Goal: Task Accomplishment & Management: Manage account settings

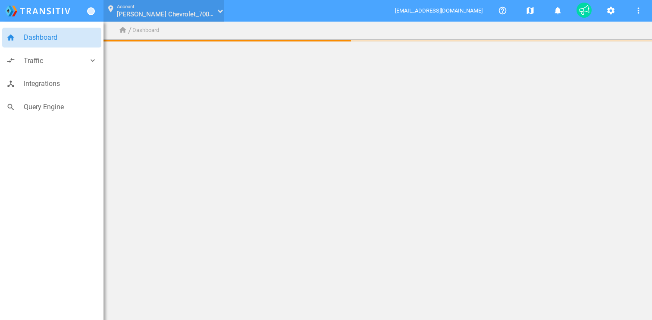
click at [155, 16] on span "[PERSON_NAME] Chevrolet_70003237" at bounding box center [172, 14] width 110 height 8
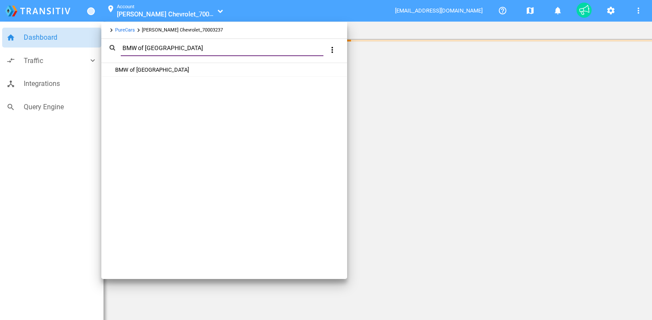
type input "BMW of [GEOGRAPHIC_DATA]"
click at [121, 29] on link "PureCars" at bounding box center [125, 30] width 20 height 6
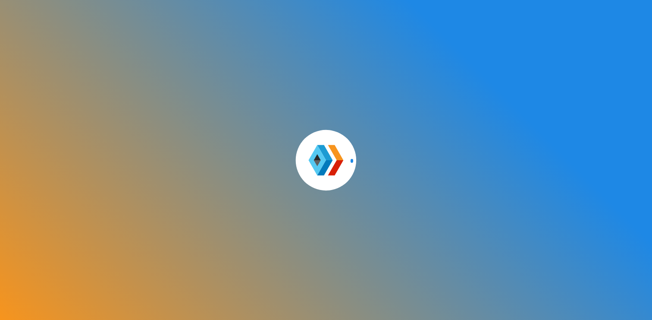
click at [152, 16] on div at bounding box center [326, 160] width 652 height 320
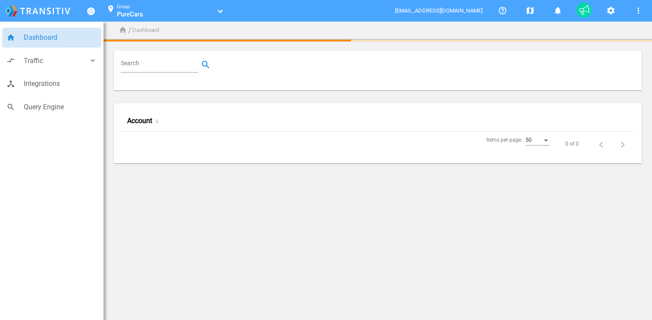
click at [217, 11] on icon "text" at bounding box center [217, 11] width 5 height 6
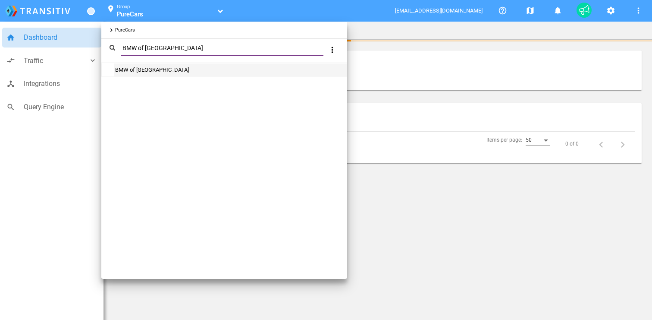
type input "BMW of [GEOGRAPHIC_DATA]"
click at [167, 72] on link "BMW of [GEOGRAPHIC_DATA]" at bounding box center [151, 69] width 75 height 6
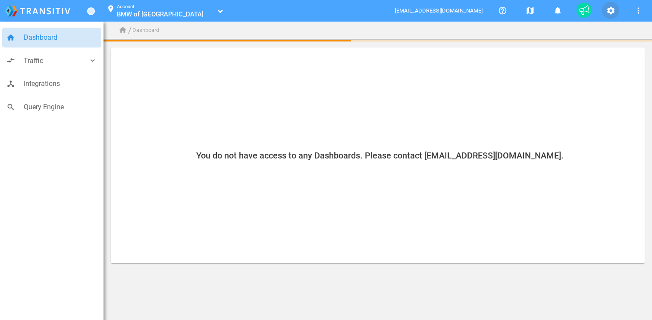
click at [617, 15] on button "settings" at bounding box center [610, 10] width 17 height 17
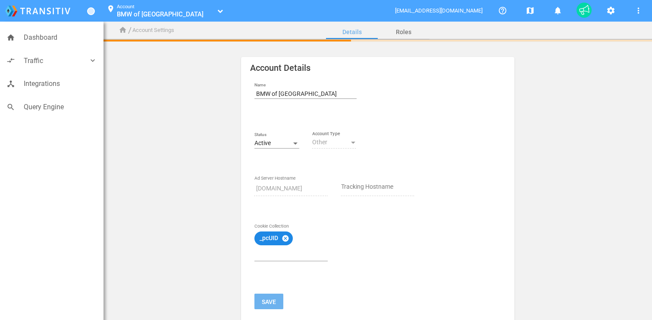
click at [273, 137] on label "Status" at bounding box center [276, 134] width 45 height 7
click at [275, 141] on div "Active" at bounding box center [272, 143] width 37 height 7
click at [275, 164] on span "Inactive" at bounding box center [276, 161] width 45 height 18
click at [286, 239] on mat-icon "cancel" at bounding box center [286, 238] width 8 height 8
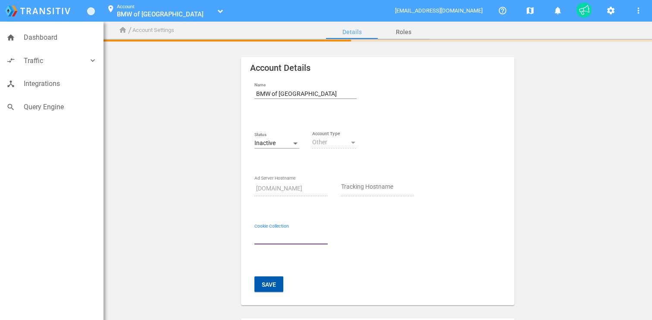
click at [269, 282] on button "Save" at bounding box center [268, 284] width 29 height 16
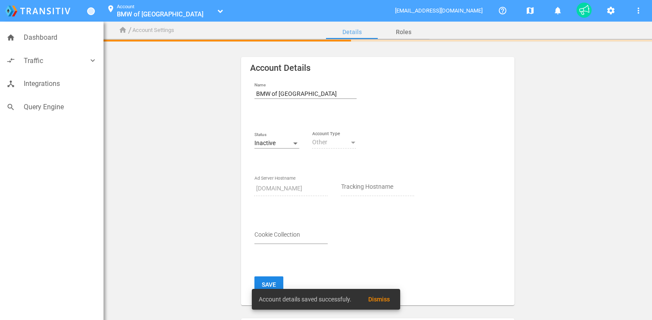
click at [272, 279] on div "Account details saved successfuly. Dismiss" at bounding box center [326, 298] width 169 height 41
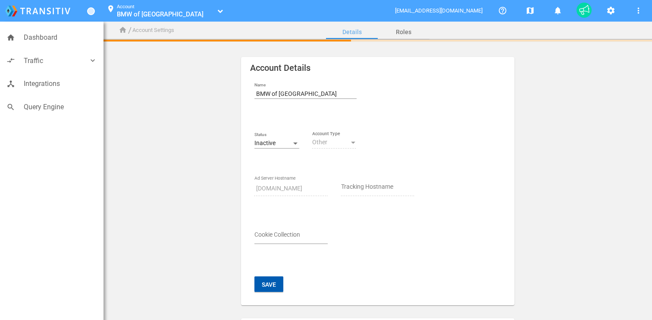
click at [270, 285] on button "Save" at bounding box center [268, 284] width 29 height 16
